Goal: Task Accomplishment & Management: Manage account settings

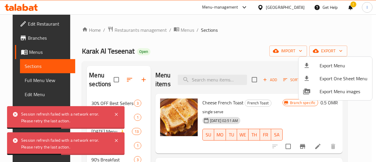
click at [31, 7] on div at bounding box center [188, 81] width 376 height 162
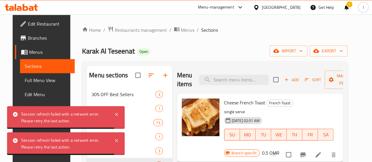
click at [31, 7] on icon at bounding box center [21, 7] width 33 height 7
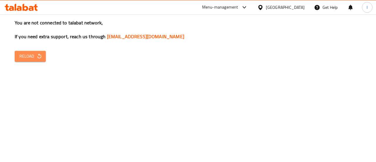
click at [39, 58] on icon "button" at bounding box center [39, 56] width 4 height 5
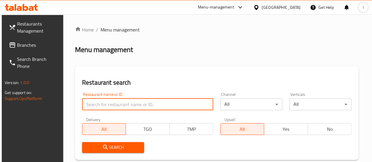
click at [109, 109] on input "search" at bounding box center [147, 105] width 131 height 12
type input "Hot Chicken"
click button "Search" at bounding box center [113, 147] width 62 height 11
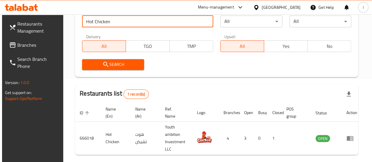
scroll to position [104, 0]
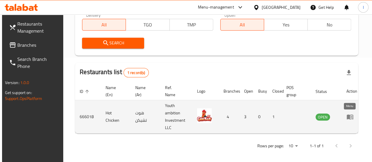
click at [348, 119] on icon "enhanced table" at bounding box center [350, 117] width 6 height 5
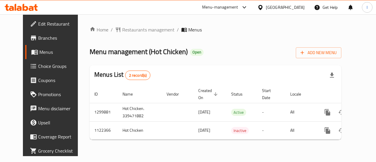
click at [38, 41] on span "Branches" at bounding box center [59, 37] width 43 height 7
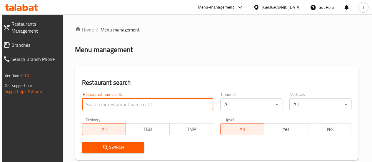
click at [125, 102] on input "search" at bounding box center [147, 105] width 131 height 12
type input "Hot Chicken"
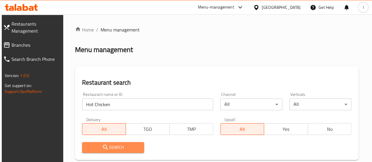
click at [110, 150] on span "Search" at bounding box center [113, 147] width 53 height 7
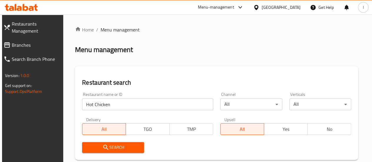
scroll to position [108, 0]
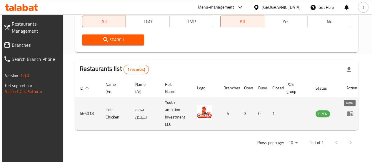
click at [351, 114] on icon "enhanced table" at bounding box center [349, 113] width 7 height 7
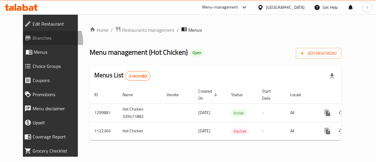
click at [33, 41] on span "Branches" at bounding box center [57, 37] width 49 height 7
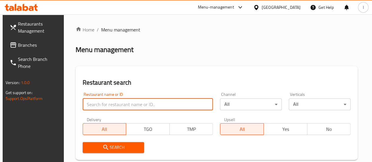
click at [114, 100] on input "search" at bounding box center [148, 105] width 131 height 12
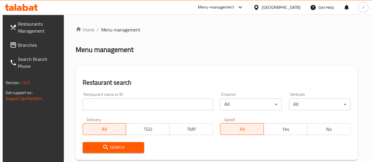
click at [173, 73] on div "Restaurant search Restaurant name or ID Restaurant name or ID Channel All ​ Ver…" at bounding box center [217, 113] width 282 height 94
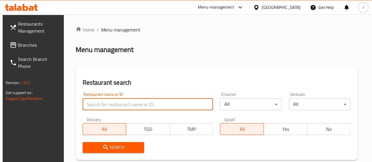
click at [100, 106] on input "search" at bounding box center [148, 105] width 131 height 12
type input "second cup"
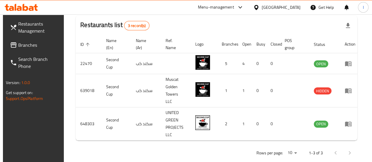
scroll to position [152, 0]
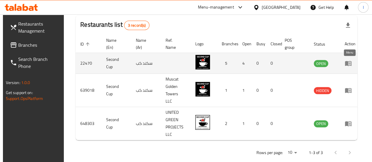
click at [346, 62] on icon "enhanced table" at bounding box center [348, 63] width 6 height 5
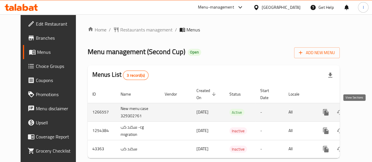
click at [365, 111] on icon "enhanced table" at bounding box center [368, 112] width 7 height 7
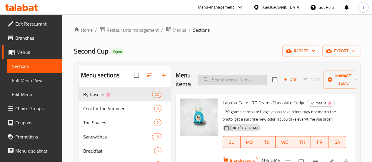
click at [215, 83] on input "search" at bounding box center [232, 80] width 69 height 10
type input "o"
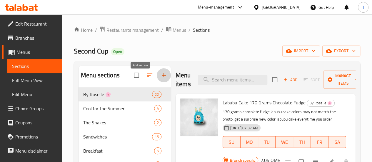
click at [160, 78] on icon "button" at bounding box center [163, 75] width 7 height 7
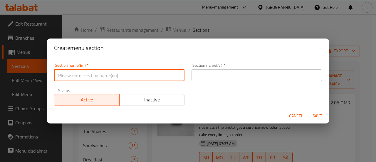
click at [143, 77] on input "text" at bounding box center [119, 75] width 131 height 12
click at [105, 76] on input "FRESH JUICE" at bounding box center [119, 75] width 131 height 12
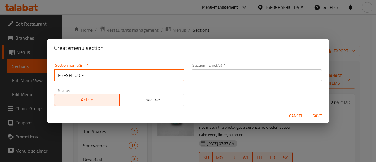
click at [105, 76] on input "FRESH JUICE" at bounding box center [119, 75] width 131 height 12
click at [105, 76] on input "Fresh Juice" at bounding box center [119, 75] width 131 height 12
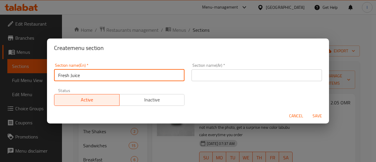
type input "Fresh Juice"
click at [206, 79] on input "text" at bounding box center [257, 75] width 131 height 12
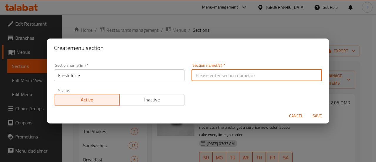
paste input "عصير طازج"
type input "عصير طازج"
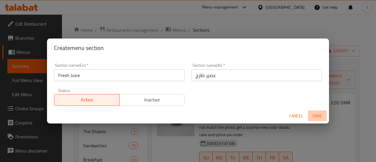
click at [314, 114] on span "Save" at bounding box center [318, 115] width 14 height 7
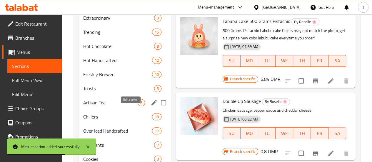
scroll to position [161, 0]
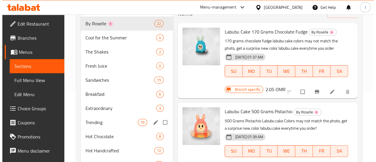
scroll to position [71, 0]
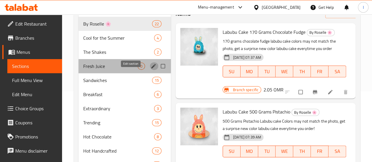
click at [151, 69] on icon "edit" at bounding box center [154, 66] width 6 height 6
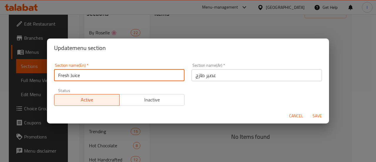
drag, startPoint x: 81, startPoint y: 74, endPoint x: 72, endPoint y: 77, distance: 8.8
click at [72, 77] on input "Fresh Juice" at bounding box center [119, 75] width 131 height 12
drag, startPoint x: 69, startPoint y: 75, endPoint x: 55, endPoint y: 74, distance: 14.7
click at [55, 74] on input "Fresh Juice" at bounding box center [119, 75] width 131 height 12
type input "Juice"
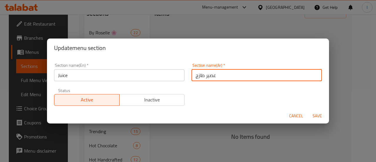
drag, startPoint x: 203, startPoint y: 76, endPoint x: 189, endPoint y: 79, distance: 13.7
click at [192, 79] on input "عصير طازج" at bounding box center [257, 75] width 131 height 12
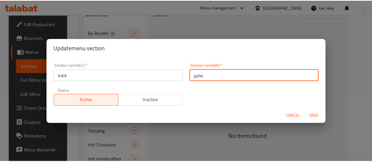
scroll to position [1, 0]
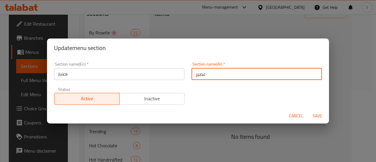
drag, startPoint x: 189, startPoint y: 79, endPoint x: 315, endPoint y: 114, distance: 130.0
click at [315, 114] on form "Section name(En)   * Juice Section name(En) * Section name(Ar)   * عصير Section…" at bounding box center [188, 90] width 282 height 66
type input "عصير"
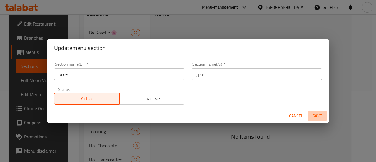
click at [315, 114] on span "Save" at bounding box center [318, 115] width 14 height 7
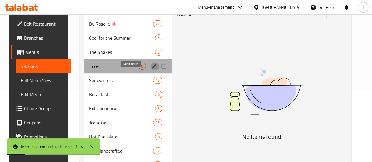
click at [151, 70] on button "edit" at bounding box center [155, 66] width 9 height 8
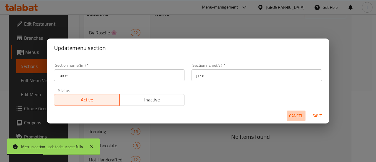
click at [297, 118] on span "Cancel" at bounding box center [296, 115] width 14 height 7
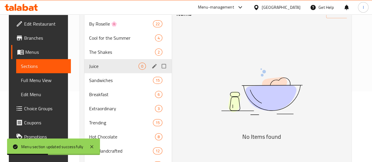
scroll to position [0, 0]
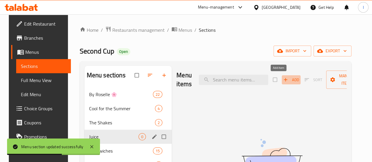
click at [283, 78] on span "Add" at bounding box center [291, 79] width 16 height 7
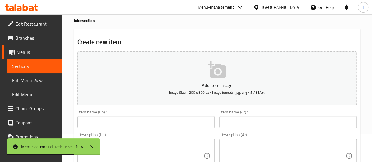
scroll to position [29, 0]
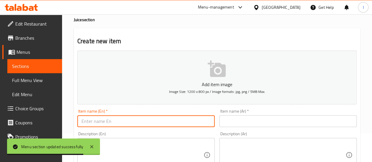
click at [121, 118] on input "text" at bounding box center [145, 121] width 137 height 12
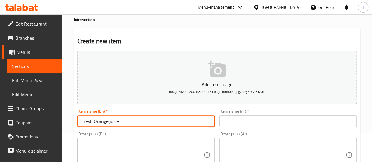
click at [120, 121] on input "Fresh Orange juice" at bounding box center [145, 121] width 137 height 12
type input "Fresh Orange juice"
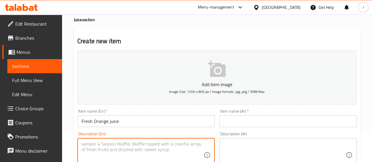
click at [105, 152] on textarea at bounding box center [142, 155] width 122 height 28
type textarea "330 ml"
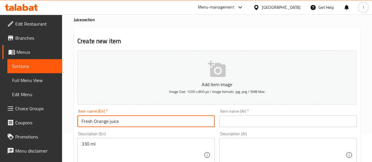
click at [124, 123] on input "Fresh Orange juice" at bounding box center [145, 121] width 137 height 12
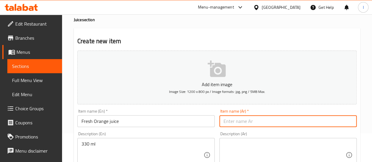
paste input "عصير برتقال طازج"
click at [236, 121] on input "عصير برتقال طازج" at bounding box center [287, 121] width 137 height 12
type input "عصير برتقال طازج"
click at [246, 148] on textarea at bounding box center [284, 155] width 122 height 28
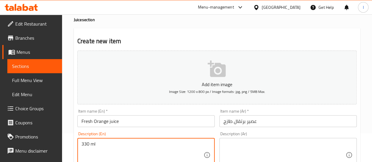
drag, startPoint x: 119, startPoint y: 143, endPoint x: 78, endPoint y: 141, distance: 41.3
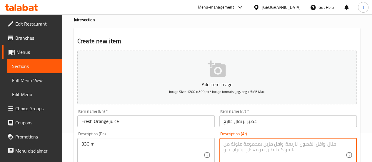
paste textarea "330 ml"
click at [242, 145] on textarea "330 ml" at bounding box center [284, 155] width 122 height 28
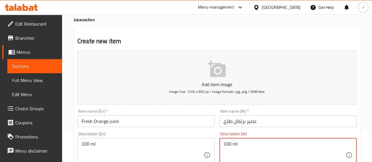
paste textarea "مل"
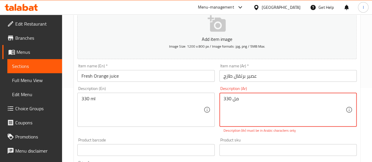
scroll to position [75, 0]
click at [233, 99] on textarea "330 مل" at bounding box center [284, 109] width 122 height 28
type textarea "مل"
click at [233, 99] on textarea "مل" at bounding box center [284, 109] width 122 height 28
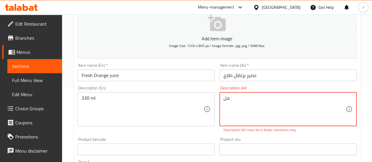
click at [233, 99] on textarea "مل" at bounding box center [284, 109] width 122 height 28
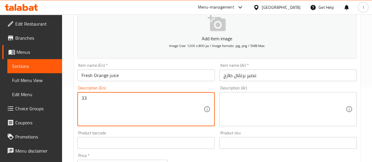
type textarea "3"
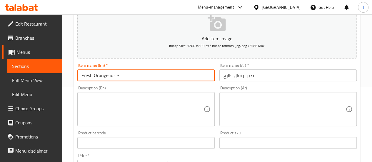
click at [146, 74] on input "Fresh Orange juice" at bounding box center [145, 75] width 137 height 12
type input "Fresh Orange juice 330ml"
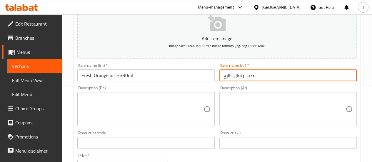
click at [265, 79] on input "عصير برتقال طازج" at bounding box center [287, 75] width 137 height 12
click at [223, 73] on input "عصير برتقال طازج" at bounding box center [287, 75] width 137 height 12
paste input "330 مل"
click at [276, 72] on input "330 ملعصير برتقال طازج" at bounding box center [287, 75] width 137 height 12
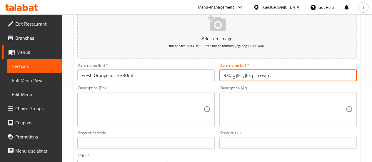
drag, startPoint x: 276, startPoint y: 72, endPoint x: 219, endPoint y: 69, distance: 57.7
click at [219, 69] on div "Item name (Ar)   * 330 ملعصير برتقال طازج Item name (Ar) *" at bounding box center [288, 72] width 142 height 23
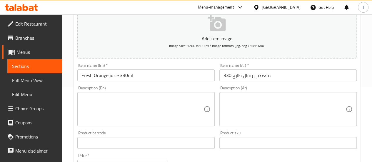
click at [211, 93] on div "Description (En)" at bounding box center [145, 109] width 137 height 34
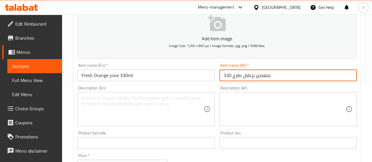
click at [231, 74] on input "330 ملعصير برتقال طازج" at bounding box center [287, 75] width 137 height 12
type input "ملعصير برتقال طازج"
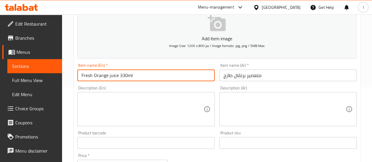
click at [139, 74] on input "Fresh Orange juice 330ml" at bounding box center [145, 75] width 137 height 12
type input "Fresh Orange juice"
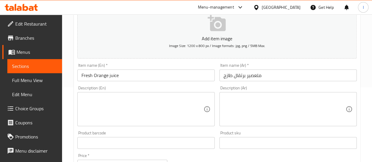
click at [137, 87] on div "Description (En) Description (En)" at bounding box center [145, 106] width 137 height 40
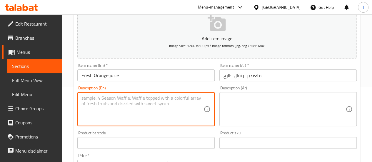
click at [133, 99] on textarea at bounding box center [142, 109] width 122 height 28
type textarea "330 ml"
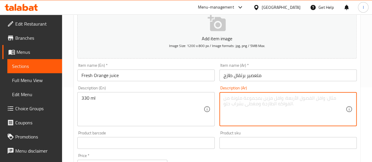
click at [242, 99] on textarea at bounding box center [284, 109] width 122 height 28
paste textarea "330 مل"
type textarea "330 مل"
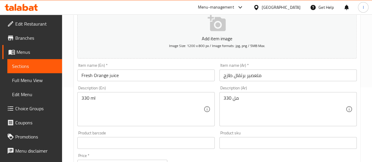
click at [196, 131] on div "Product barcode Product barcode" at bounding box center [145, 140] width 137 height 18
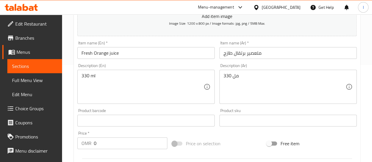
scroll to position [111, 0]
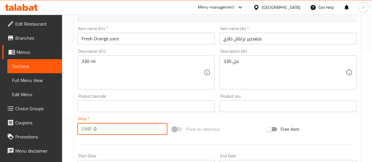
click at [119, 131] on input "0" at bounding box center [131, 129] width 74 height 12
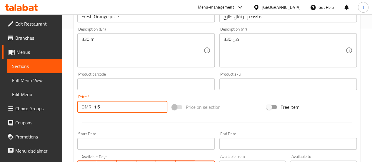
scroll to position [162, 0]
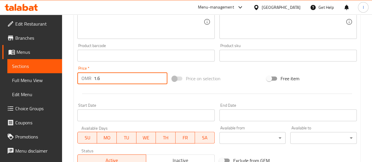
type input "1.6"
click at [171, 101] on div "Start Date Start Date" at bounding box center [146, 112] width 142 height 23
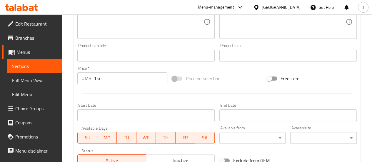
scroll to position [253, 0]
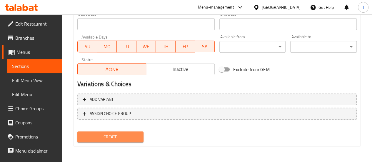
click at [119, 138] on span "Create" at bounding box center [110, 136] width 57 height 7
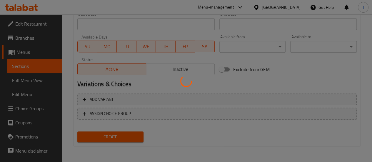
type input "0"
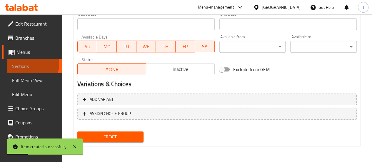
click at [22, 64] on span "Sections" at bounding box center [34, 66] width 45 height 7
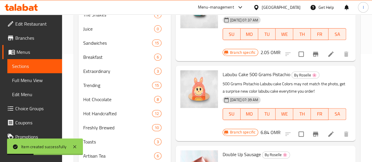
scroll to position [61, 0]
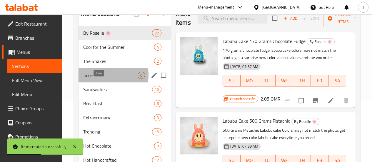
click at [101, 79] on span "Juice" at bounding box center [110, 75] width 54 height 7
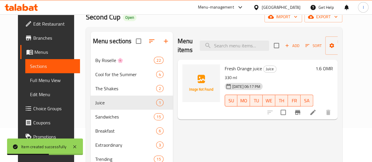
scroll to position [30, 0]
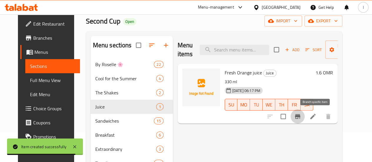
click at [305, 121] on button "Branch-specific-item" at bounding box center [298, 116] width 14 height 14
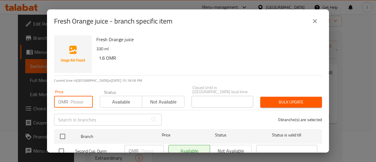
click at [78, 97] on input "number" at bounding box center [82, 102] width 22 height 12
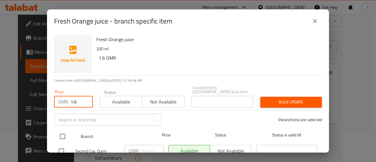
type input "1.6"
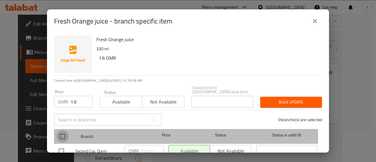
click at [65, 131] on input "checkbox" at bounding box center [62, 136] width 12 height 12
checkbox input "true"
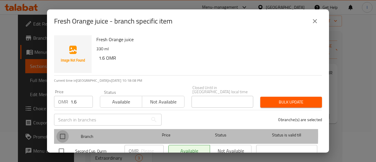
checkbox input "true"
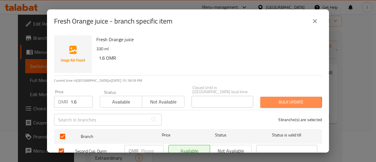
click at [276, 100] on span "Bulk update" at bounding box center [291, 102] width 52 height 7
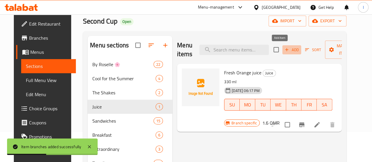
click at [284, 50] on span "Add" at bounding box center [292, 49] width 16 height 7
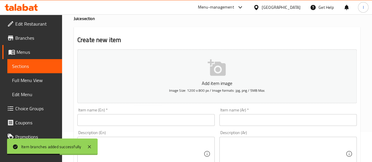
paste input "Lemon Mint Juice 330ml"
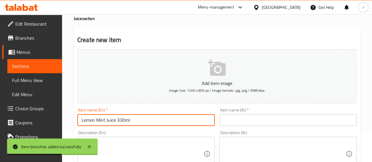
click at [112, 121] on input "Lemon Mint Juice 330ml" at bounding box center [145, 120] width 137 height 12
drag, startPoint x: 132, startPoint y: 121, endPoint x: 117, endPoint y: 122, distance: 15.1
click at [117, 122] on input "Lemon Mint Juice 330ml" at bounding box center [145, 120] width 137 height 12
type input "Lemon Mint Juice"
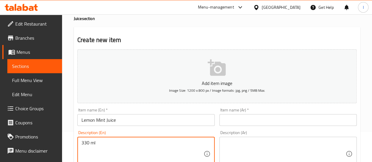
type textarea "330 ml"
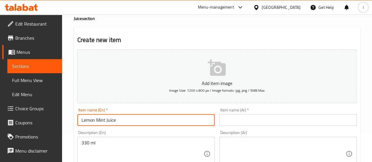
click at [129, 120] on input "Lemon Mint Juice" at bounding box center [145, 120] width 137 height 12
paste input "عصير ليمون بالنعناع"
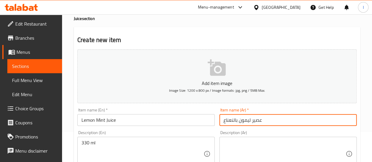
click at [238, 120] on input "عصير ليمون بالنعناع" at bounding box center [287, 120] width 137 height 12
type input "عصير ليمون بالنعناع"
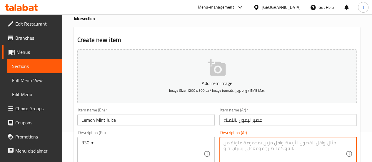
click at [237, 144] on textarea at bounding box center [284, 154] width 122 height 28
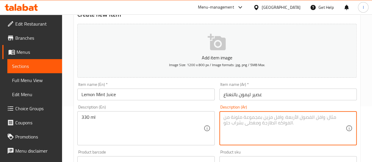
scroll to position [56, 0]
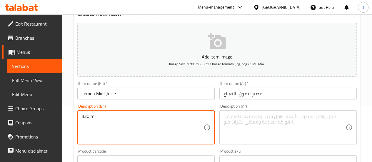
click at [156, 117] on textarea "330 ml" at bounding box center [142, 128] width 122 height 28
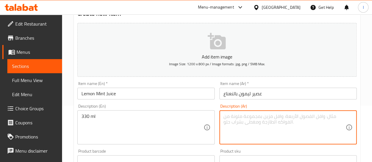
click at [238, 122] on textarea at bounding box center [284, 128] width 122 height 28
paste textarea "330 مل"
type textarea "330 مل"
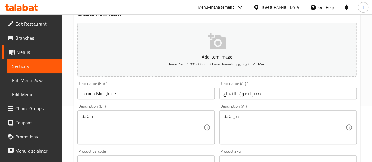
click at [208, 106] on div "Description (En) 330 ml Description (En)" at bounding box center [145, 124] width 137 height 40
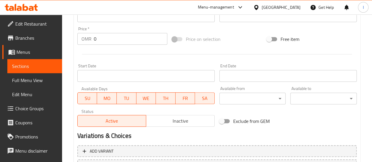
scroll to position [203, 0]
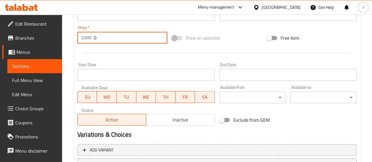
click at [114, 38] on input "0" at bounding box center [131, 38] width 74 height 12
type input "1.6"
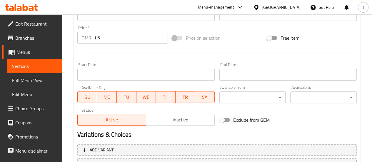
click at [115, 54] on div at bounding box center [217, 53] width 284 height 14
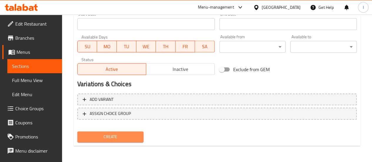
click at [103, 137] on span "Create" at bounding box center [110, 136] width 57 height 7
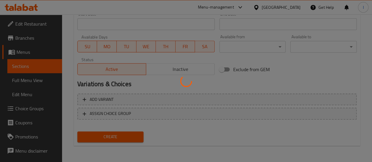
type input "0"
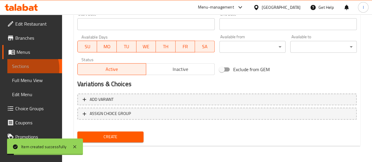
click at [25, 69] on span "Sections" at bounding box center [34, 66] width 45 height 7
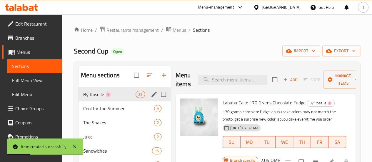
scroll to position [15, 0]
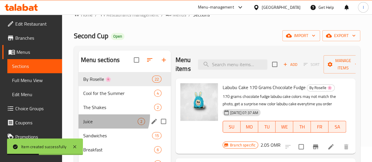
click at [109, 125] on div "Juice 2" at bounding box center [125, 121] width 92 height 14
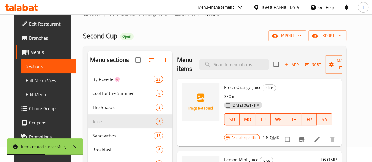
scroll to position [82, 0]
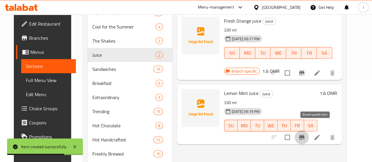
click at [305, 134] on icon "Branch-specific-item" at bounding box center [301, 137] width 7 height 7
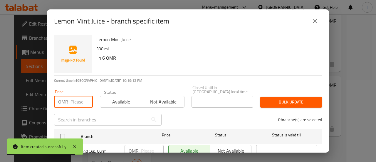
click at [79, 96] on input "number" at bounding box center [82, 102] width 22 height 12
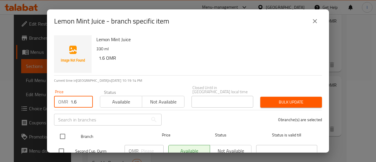
type input "1.6"
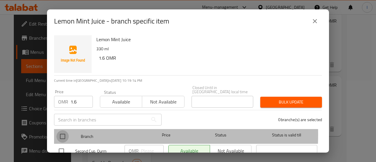
click at [65, 130] on input "checkbox" at bounding box center [62, 136] width 12 height 12
checkbox input "true"
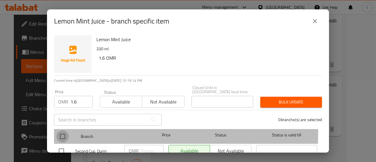
checkbox input "true"
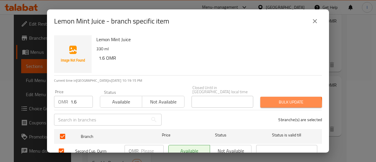
click at [281, 101] on span "Bulk update" at bounding box center [291, 102] width 52 height 7
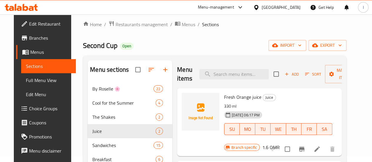
scroll to position [0, 0]
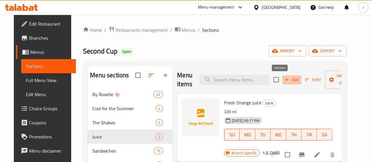
click at [284, 78] on span "Add" at bounding box center [292, 79] width 16 height 7
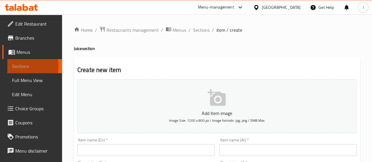
click at [16, 66] on span "Sections" at bounding box center [34, 66] width 45 height 7
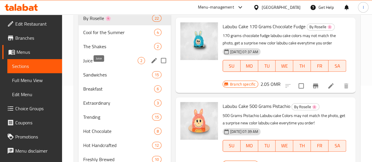
scroll to position [83, 0]
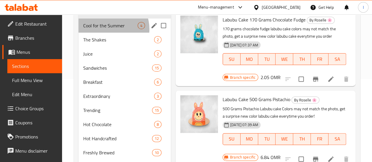
click at [108, 33] on div "Cool for the Summer 4" at bounding box center [125, 26] width 92 height 14
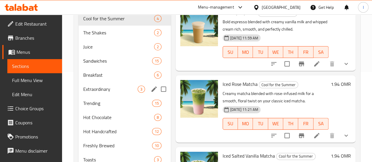
scroll to position [90, 0]
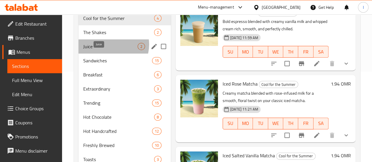
click at [109, 50] on span "Juice" at bounding box center [110, 46] width 54 height 7
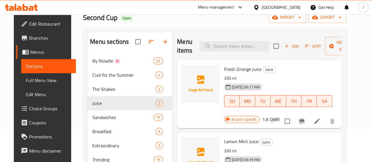
scroll to position [33, 0]
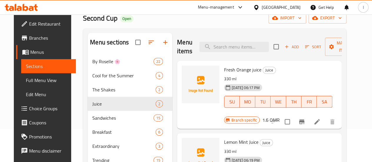
click at [275, 42] on div "Add Sort Manage items" at bounding box center [318, 47] width 91 height 18
click at [284, 46] on span "Add" at bounding box center [292, 47] width 16 height 7
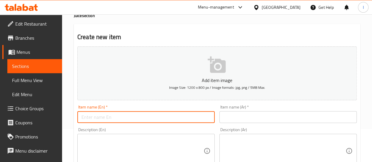
click at [131, 120] on input "text" at bounding box center [145, 117] width 137 height 12
paste input "Mango Juice 330ml"
drag, startPoint x: 131, startPoint y: 120, endPoint x: 108, endPoint y: 119, distance: 22.4
click at [108, 119] on input "Mango Juice 330ml" at bounding box center [145, 117] width 137 height 12
drag, startPoint x: 108, startPoint y: 119, endPoint x: 195, endPoint y: 114, distance: 86.9
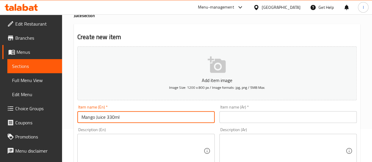
click at [195, 114] on input "Mango Juice 330ml" at bounding box center [145, 117] width 137 height 12
type input "Mango Juice"
click at [140, 144] on textarea at bounding box center [142, 151] width 122 height 28
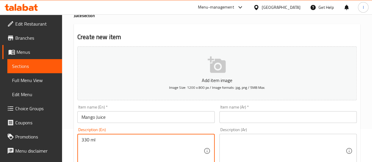
type textarea "330 ml"
click at [115, 116] on input "Mango Juice" at bounding box center [145, 117] width 137 height 12
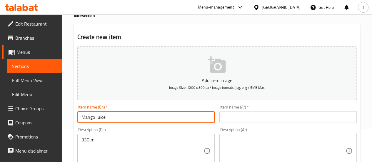
click at [115, 116] on input "Mango Juice" at bounding box center [145, 117] width 137 height 12
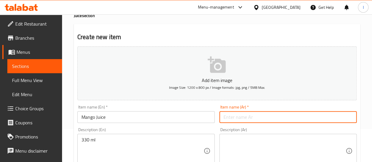
click at [228, 111] on input "text" at bounding box center [287, 117] width 137 height 12
paste input "عصير مانجو"
type input "عصير مانجو"
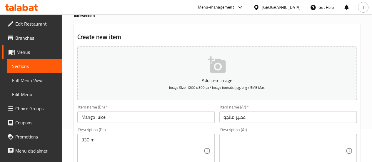
click at [161, 135] on div "330 ml Description (En)" at bounding box center [145, 151] width 137 height 34
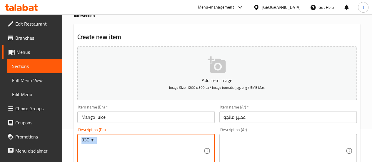
click at [161, 135] on div "330 ml Description (En)" at bounding box center [145, 151] width 137 height 34
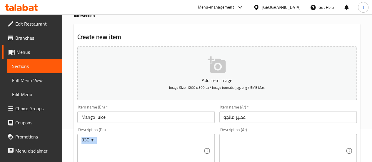
click at [161, 135] on div "330 ml Description (En)" at bounding box center [145, 151] width 137 height 34
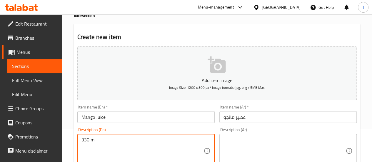
click at [127, 145] on textarea "330 ml" at bounding box center [142, 151] width 122 height 28
paste textarea "330 مل"
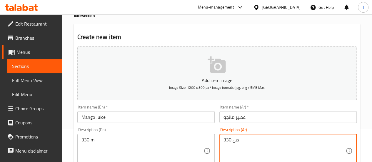
type textarea "330 مل"
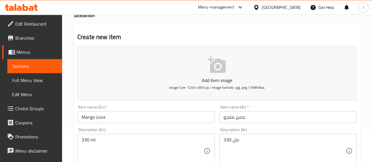
click at [216, 129] on div "Description (En) 330 ml Description (En)" at bounding box center [146, 147] width 142 height 45
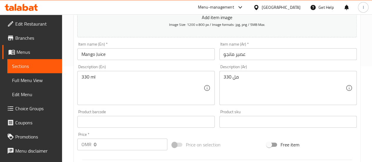
scroll to position [96, 0]
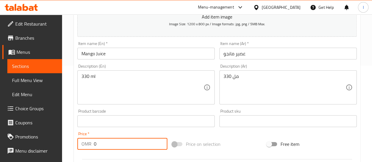
click at [107, 141] on input "0" at bounding box center [131, 144] width 74 height 12
type input "1.82"
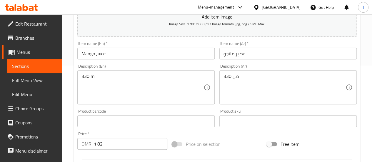
click at [126, 133] on div "Price   * OMR 1.82 Price *" at bounding box center [122, 141] width 90 height 18
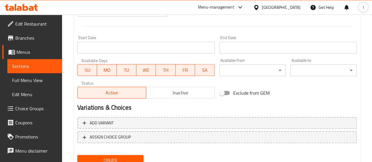
scroll to position [234, 0]
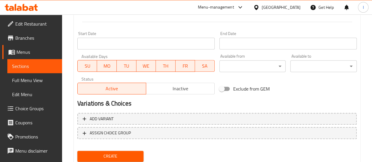
click at [112, 149] on div "Create" at bounding box center [110, 156] width 71 height 16
click at [112, 151] on button "Create" at bounding box center [110, 156] width 66 height 11
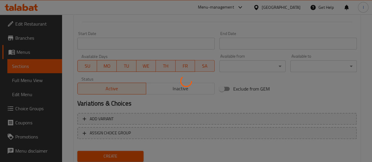
type input "0"
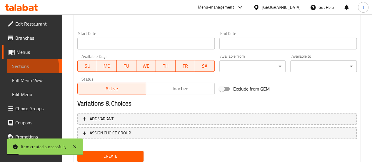
click at [19, 69] on span "Sections" at bounding box center [34, 66] width 45 height 7
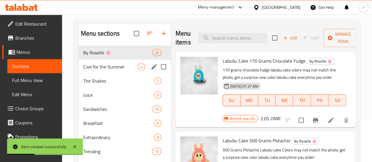
scroll to position [55, 0]
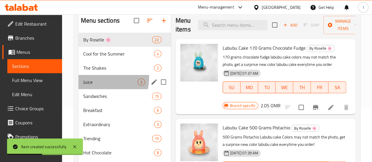
click at [89, 86] on div "Juice 3" at bounding box center [125, 82] width 92 height 14
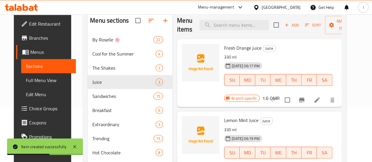
scroll to position [86, 0]
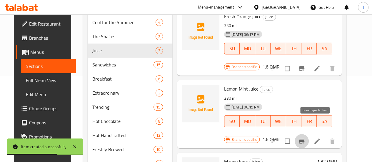
click at [309, 134] on button "Branch-specific-item" at bounding box center [302, 141] width 14 height 14
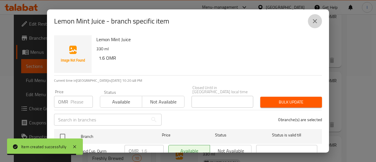
click at [319, 20] on button "close" at bounding box center [315, 21] width 14 height 14
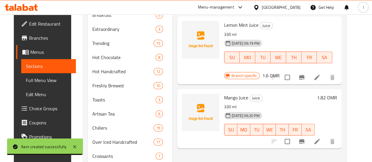
scroll to position [152, 0]
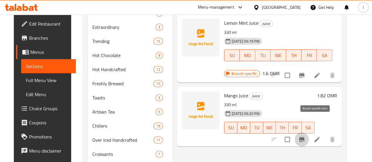
click at [305, 136] on icon "Branch-specific-item" at bounding box center [301, 139] width 7 height 7
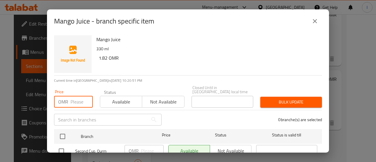
click at [79, 100] on input "number" at bounding box center [82, 102] width 22 height 12
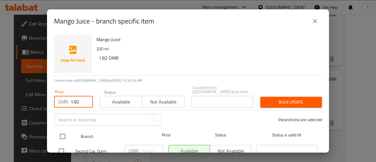
type input "1.82"
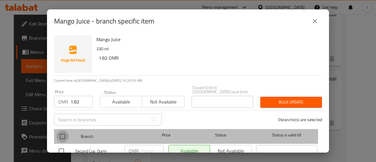
click at [62, 131] on input "checkbox" at bounding box center [62, 136] width 12 height 12
checkbox input "true"
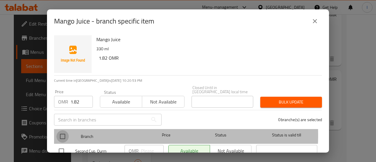
checkbox input "true"
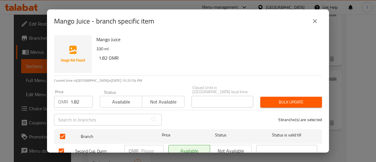
click at [277, 99] on span "Bulk update" at bounding box center [291, 102] width 52 height 7
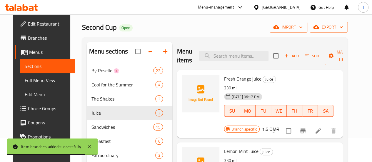
scroll to position [0, 0]
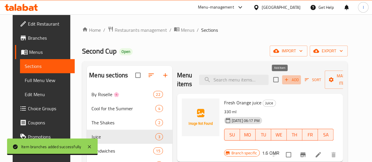
click at [283, 78] on span "Add" at bounding box center [291, 79] width 16 height 7
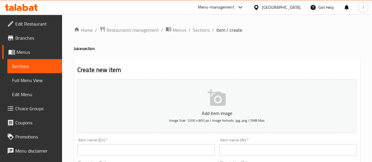
paste input "Watermelon Juice 330ml"
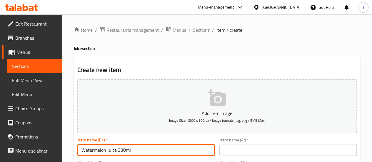
click at [124, 150] on input "Watermelon Juice 330ml" at bounding box center [145, 150] width 137 height 12
drag, startPoint x: 134, startPoint y: 148, endPoint x: 117, endPoint y: 151, distance: 17.1
click at [117, 151] on input "Watermelon Juice 330ml" at bounding box center [145, 150] width 137 height 12
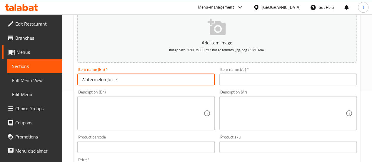
scroll to position [71, 0]
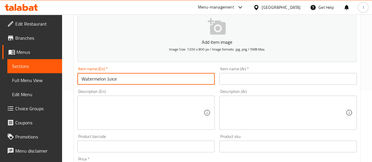
type input "Watermelon Juice"
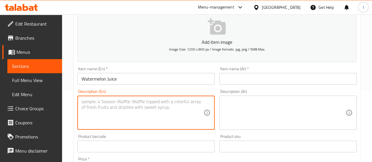
paste textarea "330ml"
type textarea "330ml"
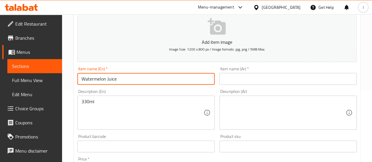
click at [134, 76] on input "Watermelon Juice" at bounding box center [145, 79] width 137 height 12
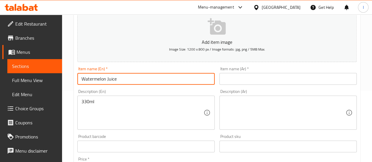
paste input "عصير بطيخ"
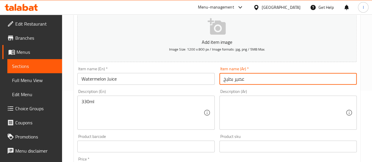
click at [229, 79] on input "عصير بطيخ" at bounding box center [287, 79] width 137 height 12
type input "عصير بطيخ"
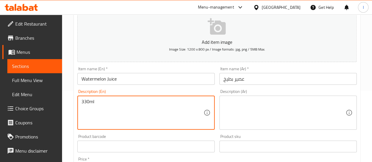
click at [164, 104] on textarea "330ml" at bounding box center [142, 113] width 122 height 28
paste textarea "330 مل"
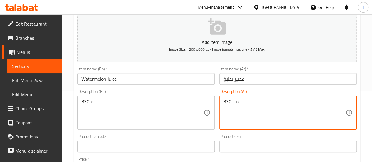
type textarea "330 مل"
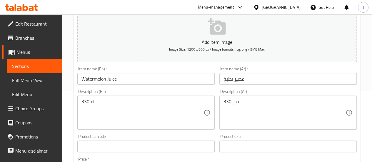
click at [214, 92] on div "Description (En) 330ml Description (En)" at bounding box center [145, 109] width 137 height 40
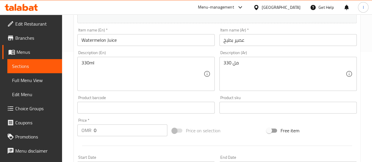
scroll to position [110, 0]
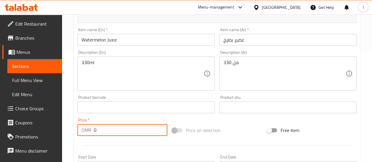
click at [102, 129] on input "0" at bounding box center [131, 130] width 74 height 12
paste input "1.72"
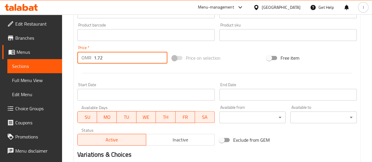
scroll to position [253, 0]
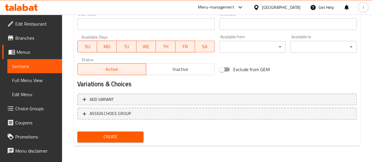
type input "1.72"
click at [108, 136] on span "Create" at bounding box center [110, 136] width 57 height 7
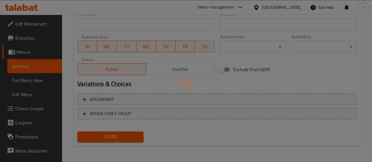
scroll to position [203, 0]
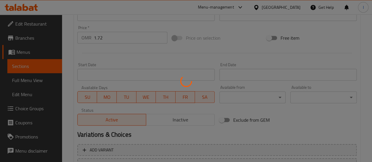
type input "0"
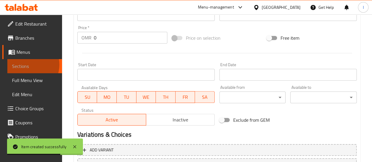
click at [29, 65] on span "Sections" at bounding box center [34, 66] width 45 height 7
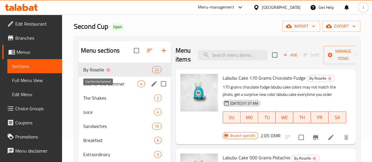
scroll to position [28, 0]
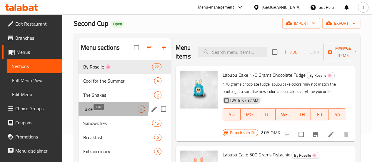
click at [97, 113] on span "Juice" at bounding box center [110, 109] width 54 height 7
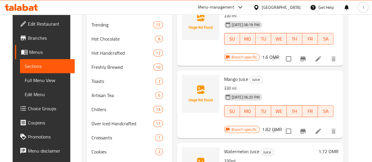
scroll to position [235, 0]
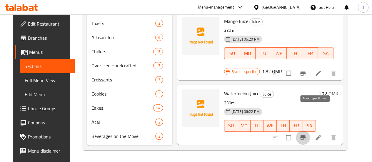
click at [306, 134] on icon "Branch-specific-item" at bounding box center [302, 137] width 7 height 7
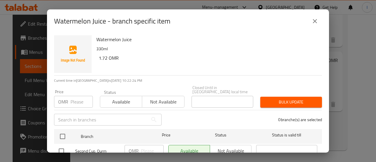
click at [80, 97] on input "number" at bounding box center [82, 102] width 22 height 12
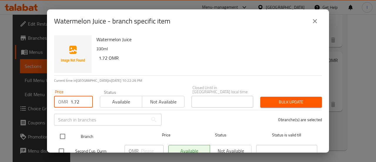
type input "1.72"
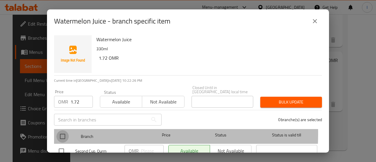
click at [67, 130] on input "checkbox" at bounding box center [62, 136] width 12 height 12
checkbox input "true"
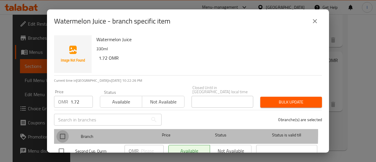
checkbox input "true"
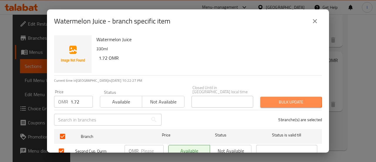
click at [275, 99] on span "Bulk update" at bounding box center [291, 102] width 52 height 7
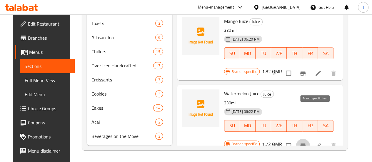
click at [306, 143] on icon "Branch-specific-item" at bounding box center [302, 145] width 5 height 5
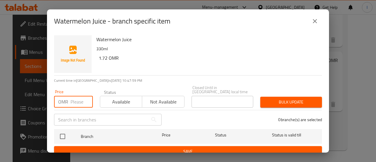
click at [73, 96] on input "number" at bounding box center [82, 102] width 22 height 12
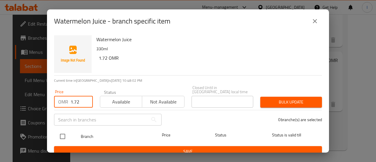
type input "1.72"
click at [62, 132] on input "checkbox" at bounding box center [62, 136] width 12 height 12
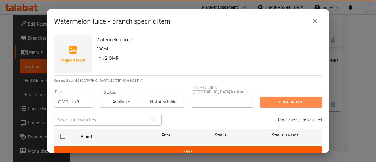
click at [302, 99] on span "Bulk update" at bounding box center [291, 102] width 52 height 7
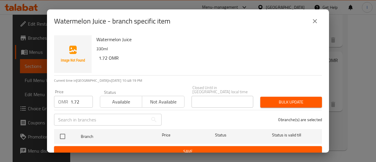
scroll to position [2, 0]
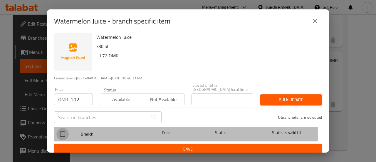
click at [63, 130] on input "checkbox" at bounding box center [62, 134] width 12 height 12
checkbox input "false"
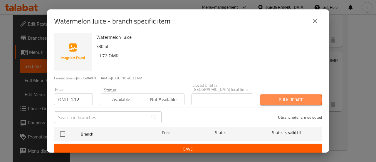
click at [285, 96] on span "Bulk update" at bounding box center [291, 99] width 52 height 7
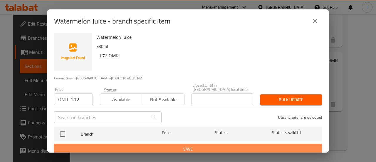
click at [209, 146] on span "Save" at bounding box center [188, 149] width 259 height 7
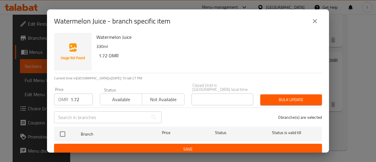
drag, startPoint x: 209, startPoint y: 146, endPoint x: 313, endPoint y: 21, distance: 161.9
click at [313, 21] on div "Watermelon Juice - branch specific item Watermelon Juice 330ml 1.72 OMR Current…" at bounding box center [188, 80] width 282 height 143
click at [313, 21] on icon "close" at bounding box center [315, 21] width 7 height 7
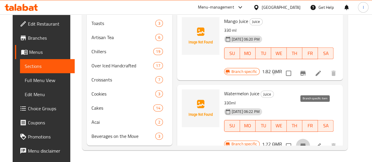
click at [310, 139] on button "Branch-specific-item" at bounding box center [303, 146] width 14 height 14
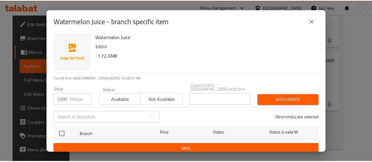
scroll to position [0, 0]
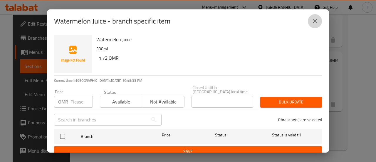
click at [314, 21] on icon "close" at bounding box center [315, 21] width 7 height 7
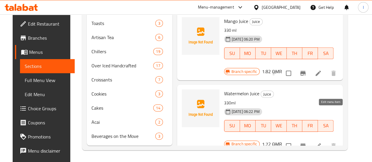
click at [322, 142] on icon at bounding box center [318, 145] width 7 height 7
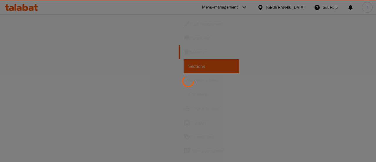
click at [55, 75] on div at bounding box center [188, 81] width 376 height 162
click at [338, 85] on div at bounding box center [188, 81] width 376 height 162
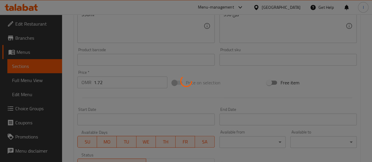
scroll to position [154, 0]
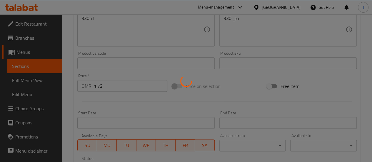
click at [12, 68] on div at bounding box center [186, 81] width 372 height 162
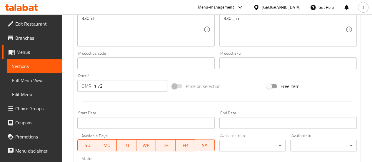
click at [12, 68] on link "Sections" at bounding box center [34, 66] width 55 height 14
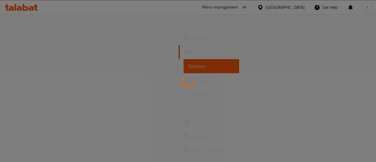
click at [12, 68] on div at bounding box center [188, 81] width 376 height 162
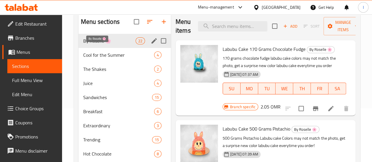
scroll to position [54, 0]
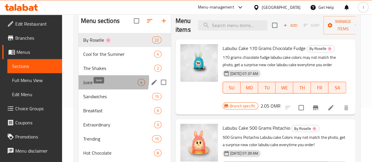
click at [104, 86] on span "Juice" at bounding box center [110, 82] width 54 height 7
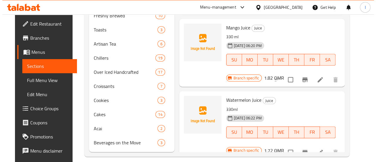
scroll to position [235, 0]
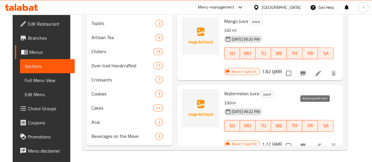
click at [306, 143] on icon "Branch-specific-item" at bounding box center [302, 145] width 5 height 5
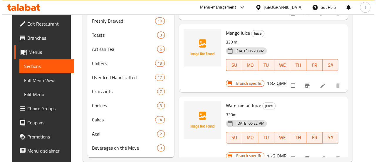
scroll to position [216, 0]
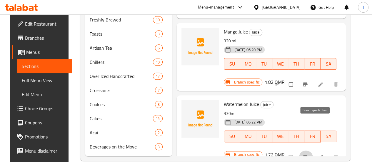
click at [308, 154] on icon "Branch-specific-item" at bounding box center [305, 157] width 6 height 6
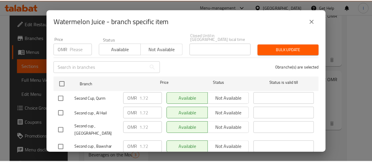
scroll to position [76, 0]
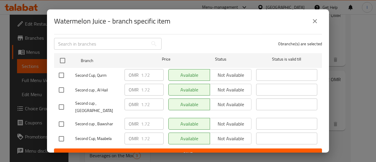
click at [313, 21] on icon "close" at bounding box center [315, 21] width 7 height 7
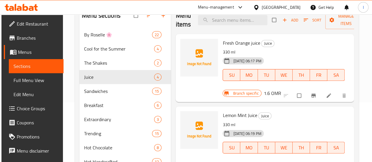
scroll to position [0, 0]
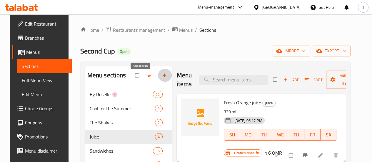
click at [161, 78] on icon "button" at bounding box center [164, 75] width 6 height 6
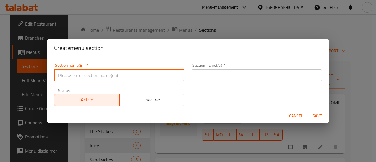
click at [126, 76] on input "text" at bounding box center [119, 75] width 131 height 12
type input "Water"
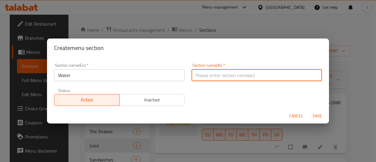
click at [208, 80] on input "text" at bounding box center [257, 75] width 131 height 12
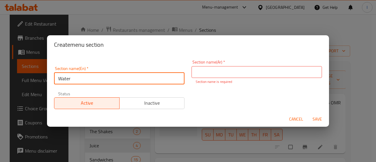
click at [131, 74] on input "Water" at bounding box center [119, 79] width 131 height 12
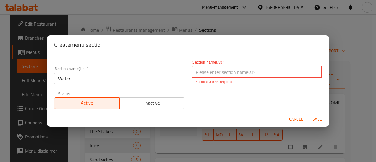
click at [203, 71] on input "text" at bounding box center [257, 72] width 131 height 12
paste input "ماء"
type input "ماء"
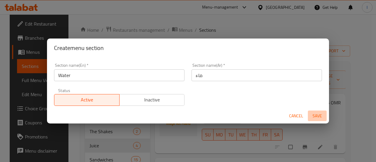
click at [315, 117] on span "Save" at bounding box center [318, 115] width 14 height 7
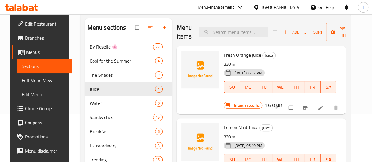
scroll to position [49, 0]
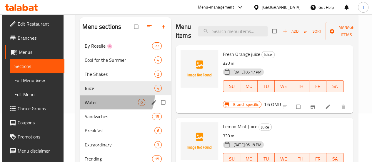
click at [114, 104] on div "Water 0" at bounding box center [125, 102] width 91 height 14
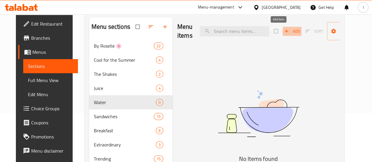
click at [284, 33] on span "Add" at bounding box center [292, 31] width 16 height 7
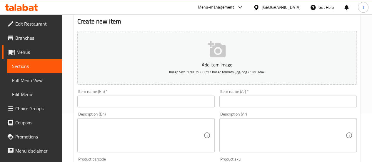
click at [112, 99] on input "text" at bounding box center [145, 102] width 137 height 12
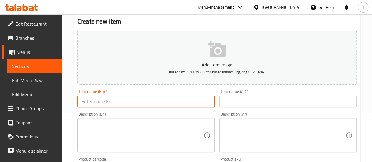
paste input "Still Water"
click at [183, 103] on input "Still Water" at bounding box center [145, 102] width 137 height 12
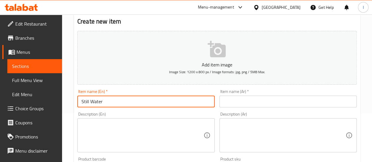
type input "Still Water"
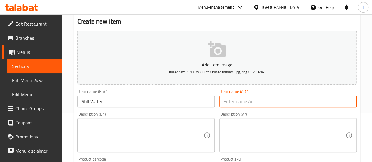
click at [247, 103] on input "text" at bounding box center [287, 102] width 137 height 12
paste input "مياه راكدة"
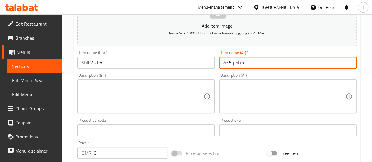
scroll to position [89, 0]
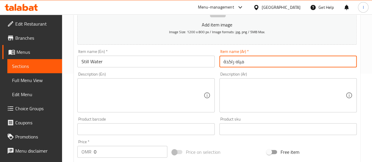
type input "مياه راكدة"
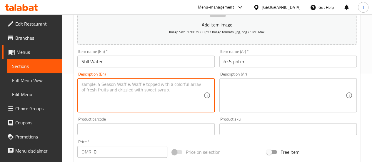
click at [161, 82] on textarea at bounding box center [142, 95] width 122 height 28
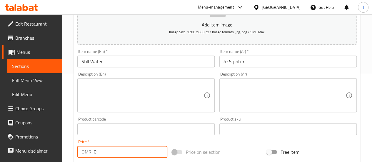
click at [117, 152] on input "0" at bounding box center [131, 152] width 74 height 12
type input "0.6"
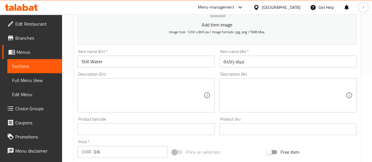
click at [127, 140] on div "Price   * OMR 0.6 Price *" at bounding box center [122, 149] width 90 height 18
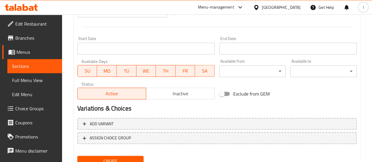
scroll to position [234, 0]
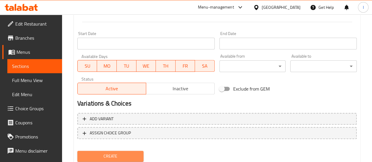
click at [125, 152] on button "Create" at bounding box center [110, 156] width 66 height 11
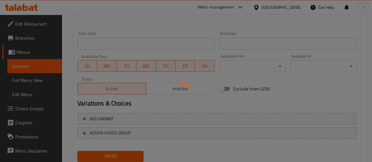
type input "0"
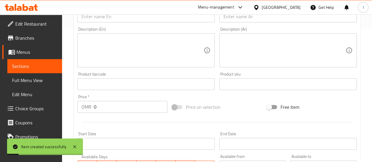
click at [40, 65] on span "Sections" at bounding box center [34, 66] width 45 height 7
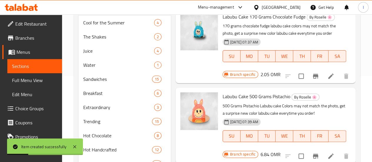
scroll to position [86, 0]
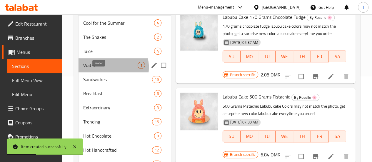
click at [102, 69] on span "Water" at bounding box center [110, 65] width 54 height 7
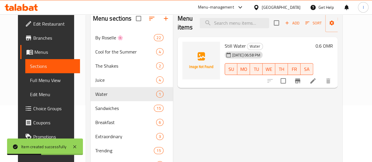
scroll to position [56, 0]
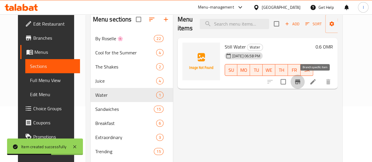
click at [300, 82] on icon "Branch-specific-item" at bounding box center [297, 81] width 5 height 5
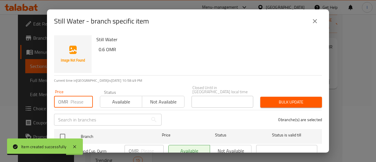
click at [80, 97] on input "number" at bounding box center [82, 102] width 22 height 12
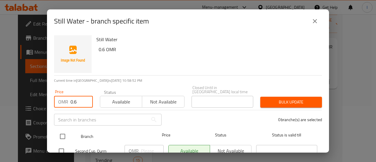
type input "0.6"
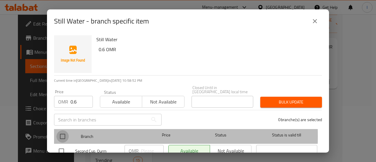
click at [64, 132] on input "checkbox" at bounding box center [62, 136] width 12 height 12
checkbox input "true"
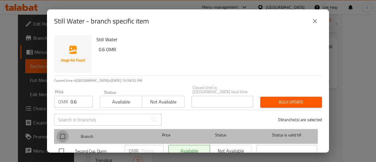
checkbox input "true"
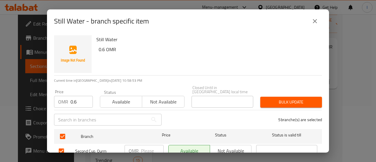
click at [273, 104] on div "Bulk update" at bounding box center [291, 102] width 69 height 18
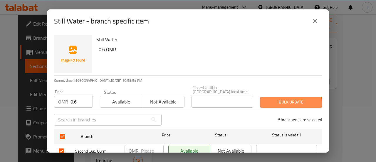
click at [274, 99] on span "Bulk update" at bounding box center [291, 102] width 52 height 7
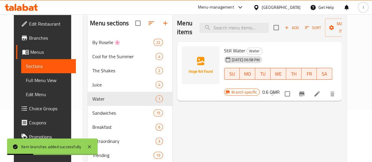
scroll to position [52, 0]
click at [284, 27] on span "Add" at bounding box center [292, 28] width 16 height 7
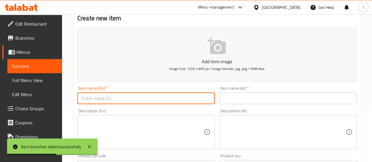
click at [126, 101] on input "text" at bounding box center [145, 98] width 137 height 12
paste input "Sparkling Water"
type input "Sparkling Water"
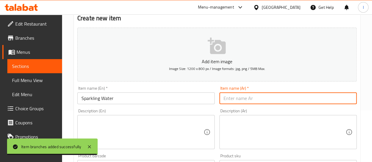
click at [252, 94] on input "text" at bounding box center [287, 98] width 137 height 12
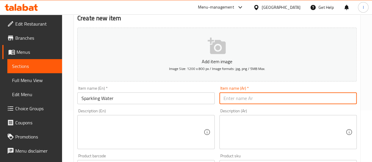
paste input "المياه الفوارة"
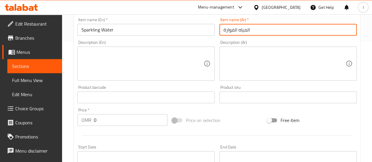
scroll to position [125, 0]
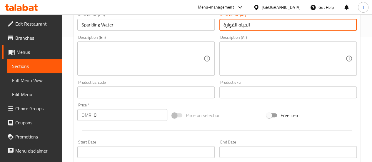
type input "المياه الفوارة"
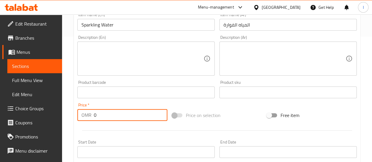
click at [142, 115] on input "0" at bounding box center [131, 115] width 74 height 12
type input "0.6"
click at [133, 140] on div "Start Date Start Date" at bounding box center [145, 149] width 137 height 18
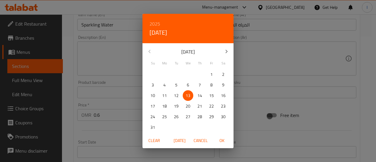
click at [117, 122] on div "2025 Wed, Aug [DATE] Mo Tu We Th Fr Sa 27 28 29 30 31 1 2 3 4 5 6 7 8 9 10 11 1…" at bounding box center [188, 81] width 376 height 162
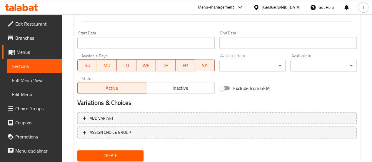
scroll to position [253, 0]
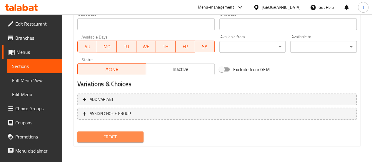
click at [113, 138] on span "Create" at bounding box center [110, 136] width 57 height 7
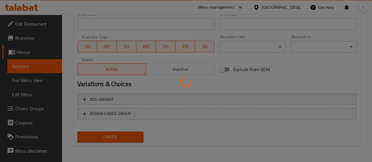
type input "0"
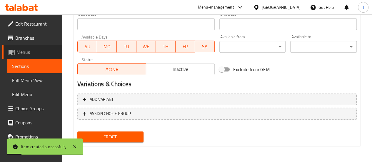
click at [36, 59] on link "Menus" at bounding box center [32, 52] width 60 height 14
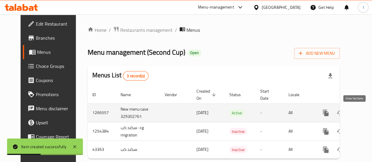
click at [361, 110] on link "enhanced table" at bounding box center [368, 113] width 14 height 14
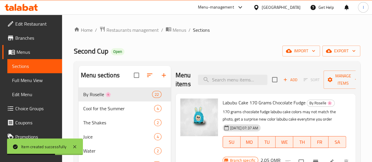
scroll to position [43, 0]
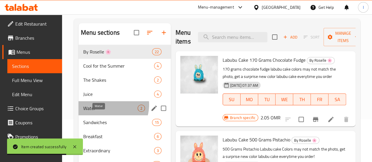
click at [104, 112] on span "Water" at bounding box center [110, 108] width 54 height 7
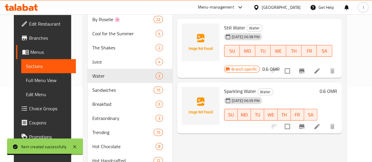
scroll to position [77, 0]
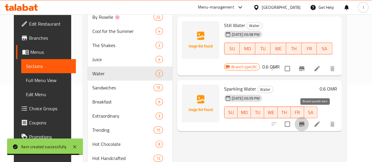
click at [305, 121] on icon "Branch-specific-item" at bounding box center [301, 124] width 7 height 7
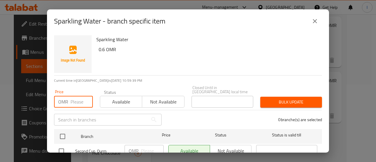
click at [75, 99] on input "number" at bounding box center [82, 102] width 22 height 12
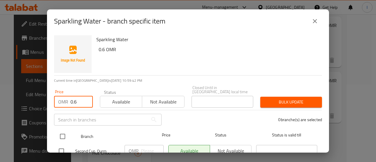
type input "0.6"
click at [60, 138] on input "checkbox" at bounding box center [62, 136] width 12 height 12
checkbox input "true"
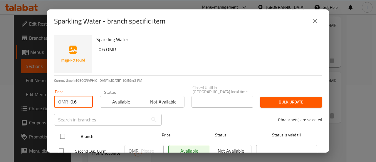
checkbox input "true"
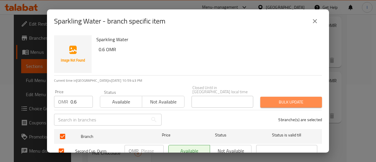
click at [288, 99] on span "Bulk update" at bounding box center [291, 102] width 52 height 7
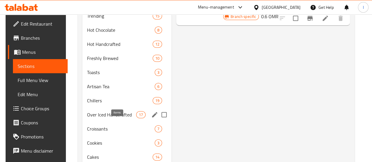
scroll to position [249, 0]
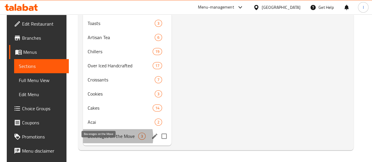
click at [109, 137] on span "Beverages on the Move" at bounding box center [113, 136] width 51 height 7
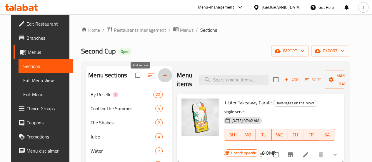
click at [161, 79] on icon "button" at bounding box center [164, 75] width 7 height 7
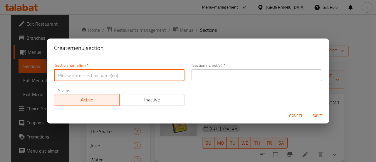
click at [123, 78] on input "text" at bounding box center [119, 75] width 131 height 12
click at [123, 78] on input "Single Cake" at bounding box center [119, 75] width 131 height 12
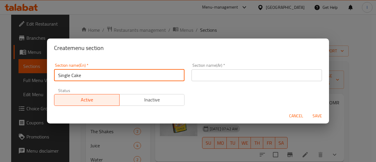
click at [123, 78] on input "Single Cake" at bounding box center [119, 75] width 131 height 12
type input "Single Cake"
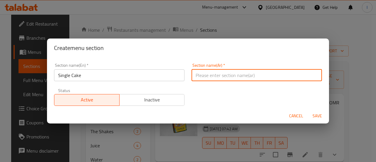
click at [211, 71] on input "text" at bounding box center [257, 75] width 131 height 12
paste input "كعكة واحدة"
type input "كعكة واحدة"
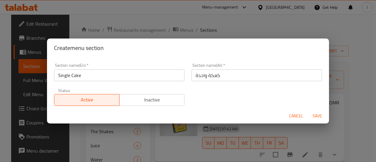
click at [234, 104] on div "Section name(En)   * Single Cake Section name(En) * Section name(Ar)   * كعكة و…" at bounding box center [188, 85] width 275 height 50
click at [315, 114] on span "Save" at bounding box center [318, 115] width 14 height 7
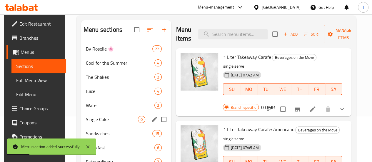
scroll to position [46, 0]
click at [121, 125] on div "Single Cake 0" at bounding box center [126, 119] width 90 height 14
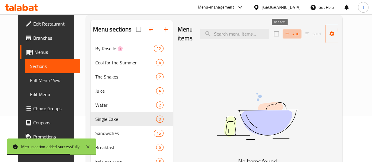
click at [284, 34] on span "Add" at bounding box center [292, 34] width 16 height 7
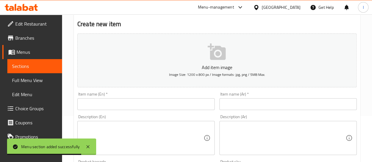
paste input "Blueberry Cheese cake"
click at [134, 105] on input "Blueberry Cheese cake" at bounding box center [145, 104] width 137 height 12
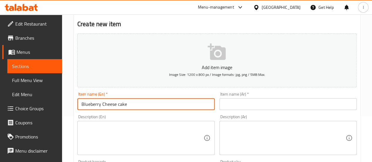
type input "Blueberry Cheese cake"
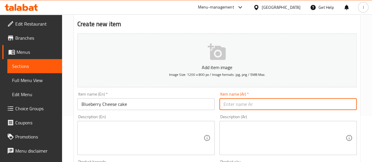
paste input "تشيز كيك بالتوت الأزرق"
click at [248, 104] on input "text" at bounding box center [287, 104] width 137 height 12
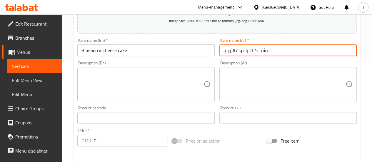
scroll to position [110, 0]
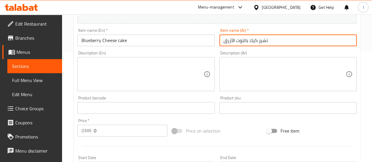
type input "تشيز كيك بالتوت الأزرق"
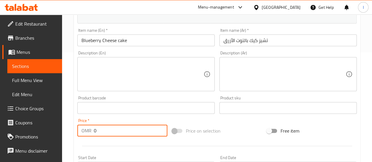
click at [131, 129] on input "0" at bounding box center [131, 131] width 74 height 12
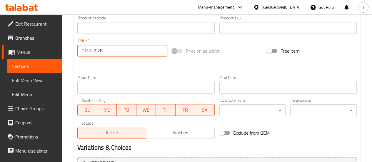
scroll to position [253, 0]
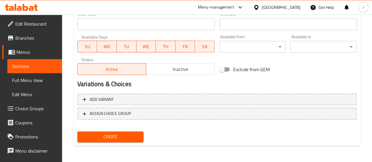
type input "2.28"
click at [114, 138] on span "Create" at bounding box center [110, 136] width 57 height 7
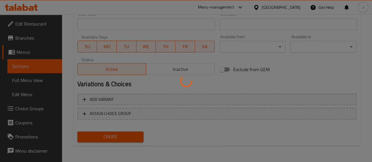
type input "0"
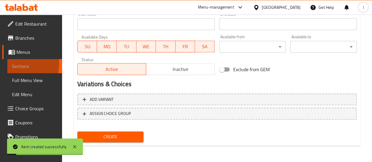
click at [19, 64] on span "Sections" at bounding box center [34, 66] width 45 height 7
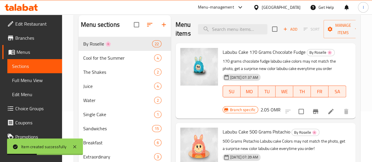
scroll to position [45, 0]
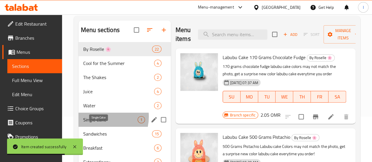
click at [98, 123] on span "Single Cake" at bounding box center [110, 119] width 54 height 7
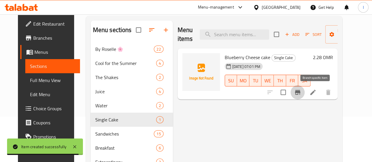
click at [305, 88] on button "Branch-specific-item" at bounding box center [298, 92] width 14 height 14
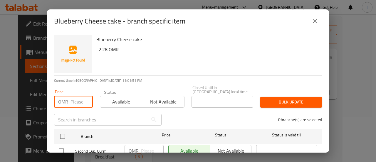
click at [78, 99] on input "number" at bounding box center [82, 102] width 22 height 12
paste input "2"
click at [78, 99] on input "number" at bounding box center [82, 102] width 22 height 12
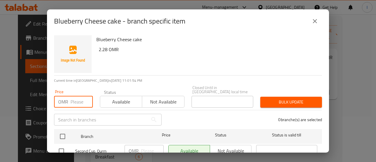
click at [78, 99] on input "number" at bounding box center [82, 102] width 22 height 12
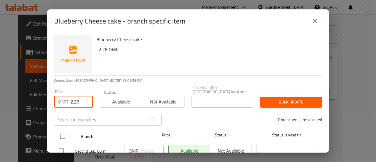
type input "2.28"
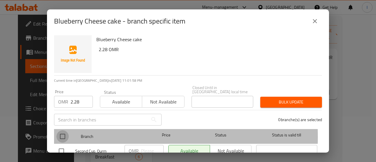
click at [60, 133] on input "checkbox" at bounding box center [62, 136] width 12 height 12
checkbox input "true"
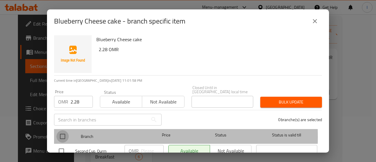
checkbox input "true"
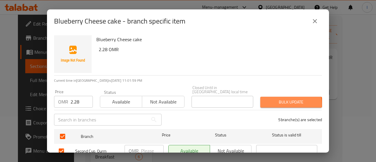
click at [273, 100] on span "Bulk update" at bounding box center [291, 102] width 52 height 7
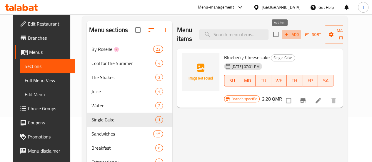
click at [283, 33] on span "Add" at bounding box center [291, 34] width 16 height 7
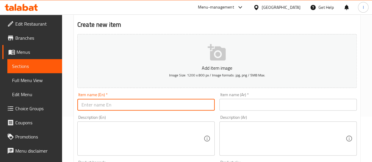
click at [109, 104] on input "text" at bounding box center [145, 105] width 137 height 12
paste input "Strawberry Cheesecake"
click at [123, 105] on input "Strawberry Cheesecake" at bounding box center [145, 105] width 137 height 12
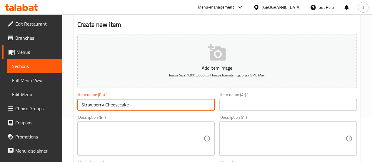
click at [123, 105] on input "Strawberry Cheesecake" at bounding box center [145, 105] width 137 height 12
type input "Strawberry Cheesecake"
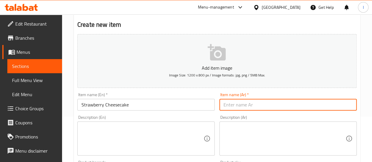
paste input "تشيز كيك الفراولة"
click at [235, 103] on input "تشيز كيك الفراولة" at bounding box center [287, 105] width 137 height 12
type input "تشيز كيك الفراولة"
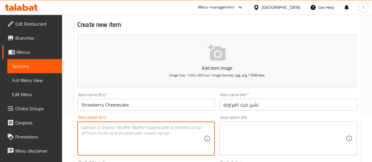
click at [186, 136] on textarea at bounding box center [142, 139] width 122 height 28
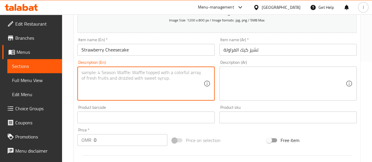
scroll to position [102, 0]
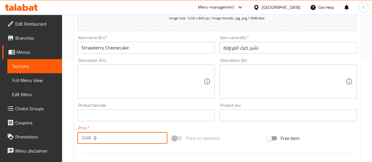
click at [118, 134] on input "0" at bounding box center [131, 138] width 74 height 12
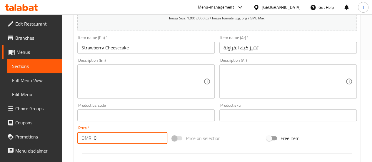
click at [118, 134] on input "0" at bounding box center [131, 138] width 74 height 12
paste input "2.28"
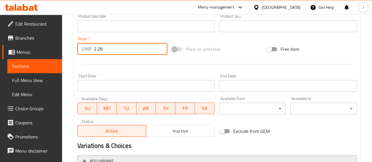
scroll to position [253, 0]
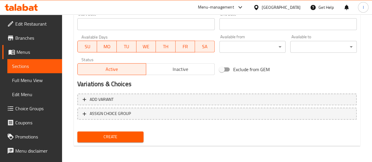
type input "2.28"
click at [114, 136] on span "Create" at bounding box center [110, 136] width 57 height 7
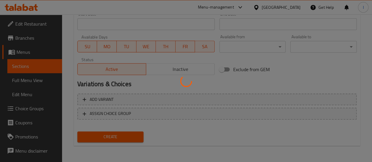
type input "0"
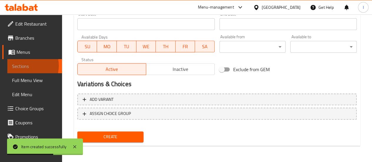
click at [23, 66] on span "Sections" at bounding box center [34, 66] width 45 height 7
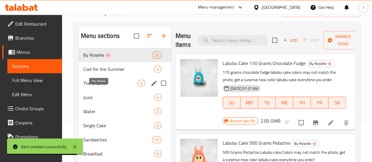
scroll to position [37, 0]
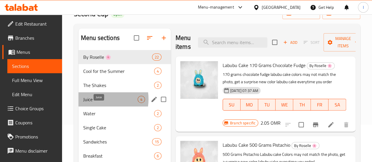
click at [95, 103] on span "Juice" at bounding box center [110, 99] width 54 height 7
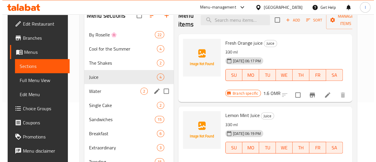
scroll to position [60, 0]
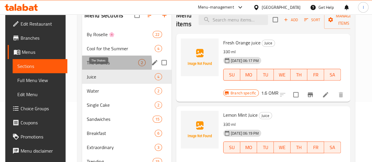
click at [102, 66] on span "The Shakes" at bounding box center [112, 62] width 51 height 7
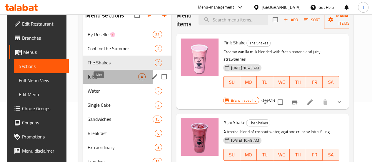
click at [102, 80] on span "Juice" at bounding box center [113, 76] width 51 height 7
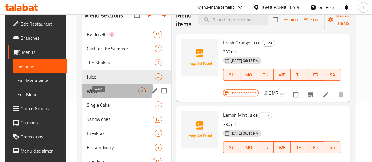
click at [104, 94] on span "Water" at bounding box center [112, 90] width 51 height 7
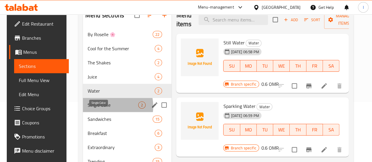
click at [104, 109] on span "Single Cake" at bounding box center [113, 104] width 51 height 7
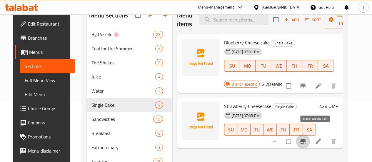
click at [306, 138] on icon "Branch-specific-item" at bounding box center [302, 141] width 7 height 7
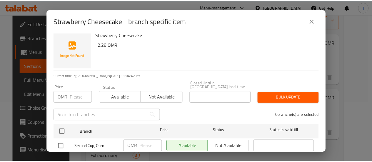
scroll to position [4, 0]
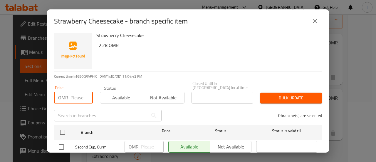
type input "2"
click at [79, 96] on input "2" at bounding box center [82, 98] width 22 height 12
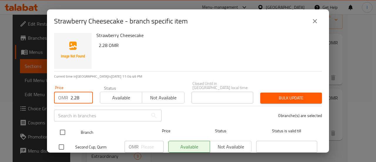
type input "2.28"
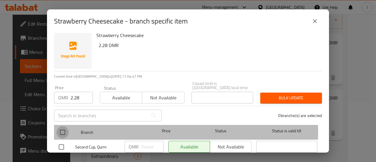
click at [65, 127] on input "checkbox" at bounding box center [62, 132] width 12 height 12
checkbox input "true"
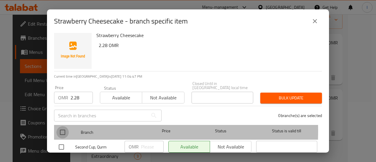
checkbox input "true"
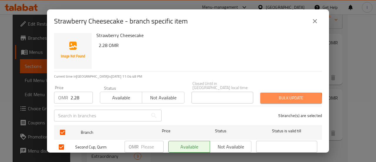
click at [262, 98] on button "Bulk update" at bounding box center [292, 98] width 62 height 11
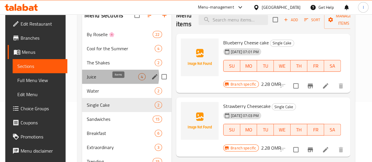
click at [138, 80] on span "4" at bounding box center [141, 77] width 7 height 6
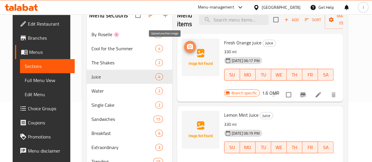
click at [189, 46] on circle "upload picture" at bounding box center [190, 47] width 2 height 2
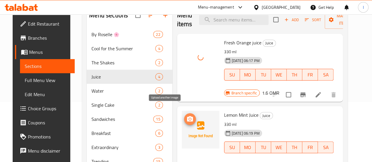
click at [187, 116] on icon "upload picture" at bounding box center [190, 118] width 6 height 5
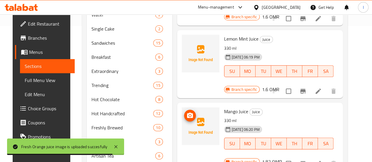
scroll to position [138, 0]
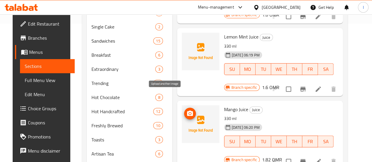
click at [186, 110] on icon "upload picture" at bounding box center [189, 113] width 7 height 7
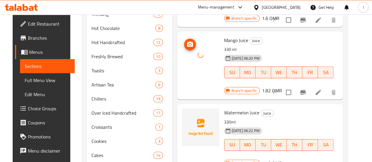
scroll to position [208, 0]
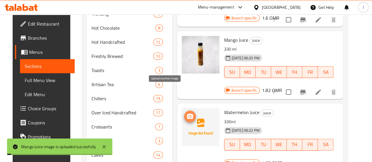
click at [186, 113] on icon "upload picture" at bounding box center [189, 116] width 7 height 7
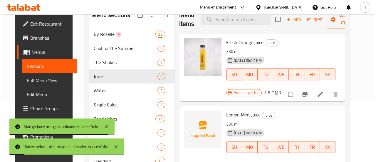
scroll to position [60, 0]
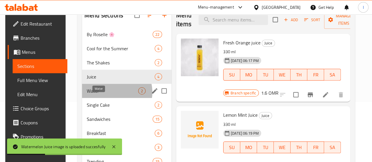
click at [110, 94] on span "Water" at bounding box center [112, 90] width 51 height 7
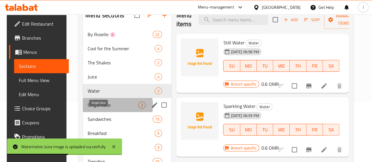
click at [108, 109] on span "Single Cake" at bounding box center [113, 104] width 51 height 7
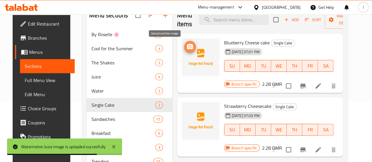
click at [186, 44] on icon "upload picture" at bounding box center [189, 46] width 7 height 7
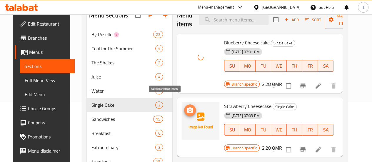
click at [189, 109] on circle "upload picture" at bounding box center [190, 110] width 2 height 2
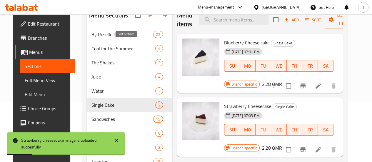
drag, startPoint x: 122, startPoint y: 26, endPoint x: 124, endPoint y: 21, distance: 5.5
click at [144, 21] on span at bounding box center [151, 15] width 14 height 14
click at [148, 17] on icon "button" at bounding box center [150, 16] width 5 height 4
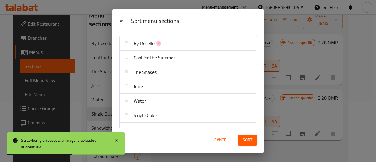
scroll to position [12, 0]
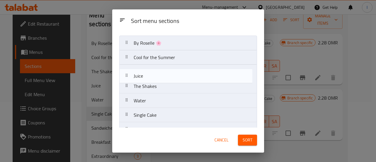
drag, startPoint x: 164, startPoint y: 86, endPoint x: 165, endPoint y: 74, distance: 11.2
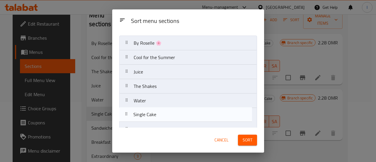
scroll to position [14, 0]
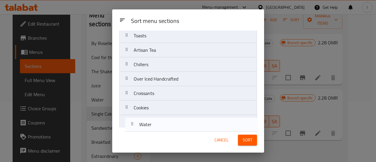
scroll to position [237, 0]
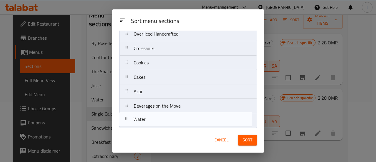
drag, startPoint x: 155, startPoint y: 99, endPoint x: 154, endPoint y: 127, distance: 27.9
click at [154, 127] on div "Sort menu sections By Roselle 🌸 Cool for the Summer Juice The Shakes Water Sing…" at bounding box center [188, 79] width 152 height 97
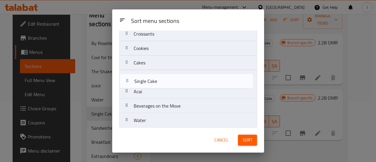
drag, startPoint x: 149, startPoint y: 114, endPoint x: 150, endPoint y: 85, distance: 29.1
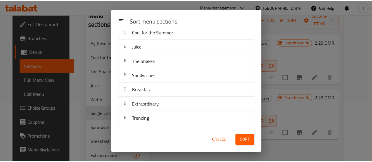
scroll to position [0, 0]
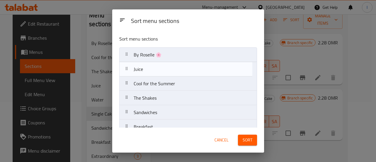
drag, startPoint x: 166, startPoint y: 88, endPoint x: 166, endPoint y: 70, distance: 17.4
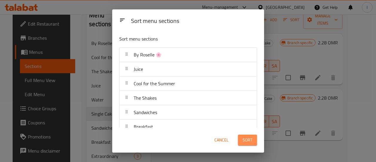
click at [248, 143] on span "Sort" at bounding box center [248, 139] width 10 height 7
